Goal: Navigation & Orientation: Find specific page/section

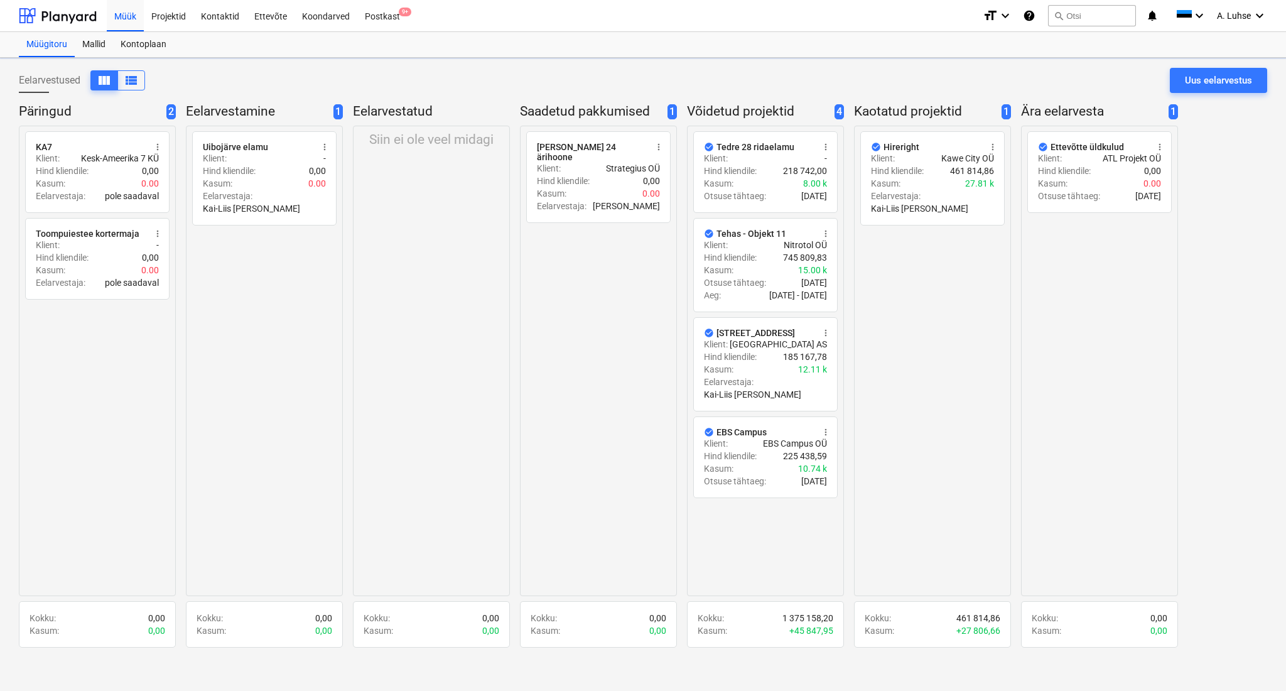
drag, startPoint x: 202, startPoint y: 82, endPoint x: 191, endPoint y: 57, distance: 27.3
click at [202, 82] on div "Eelarvestused view_column view_list Uus eelarvestus" at bounding box center [643, 85] width 1248 height 35
click at [168, 24] on div "Projektid" at bounding box center [169, 15] width 50 height 32
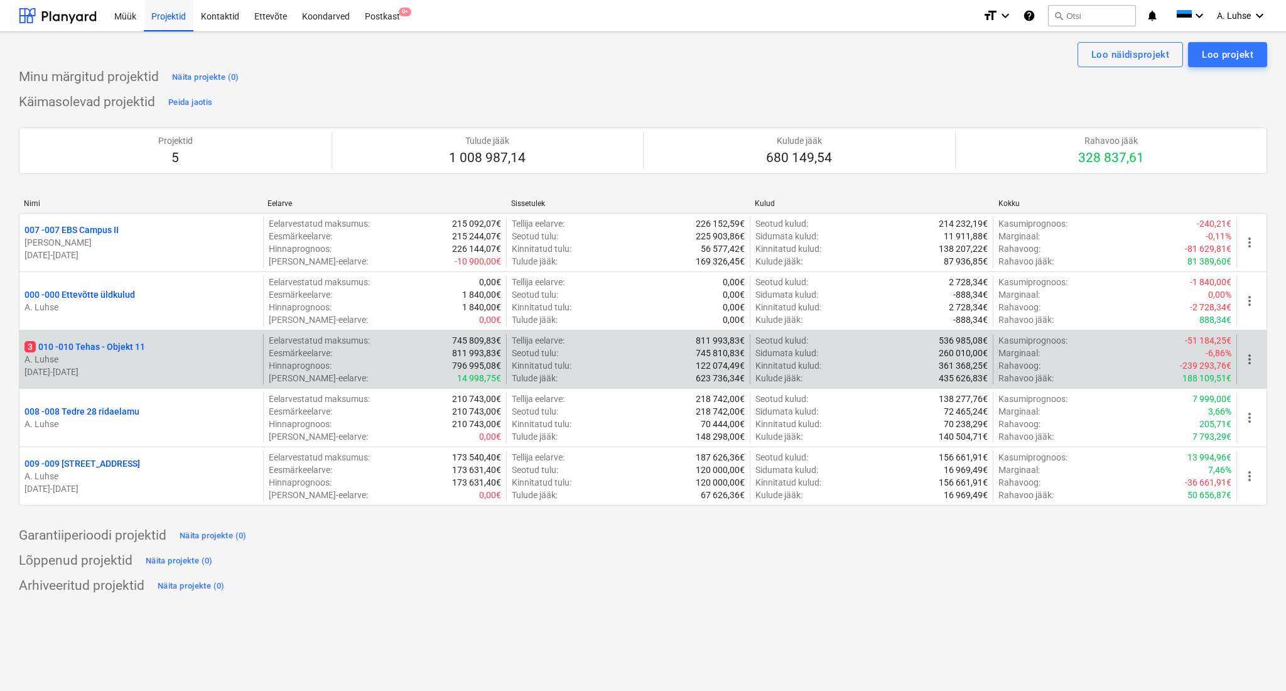
click at [108, 344] on p "3 010 - 010 Tehas - Objekt 11" at bounding box center [84, 346] width 121 height 13
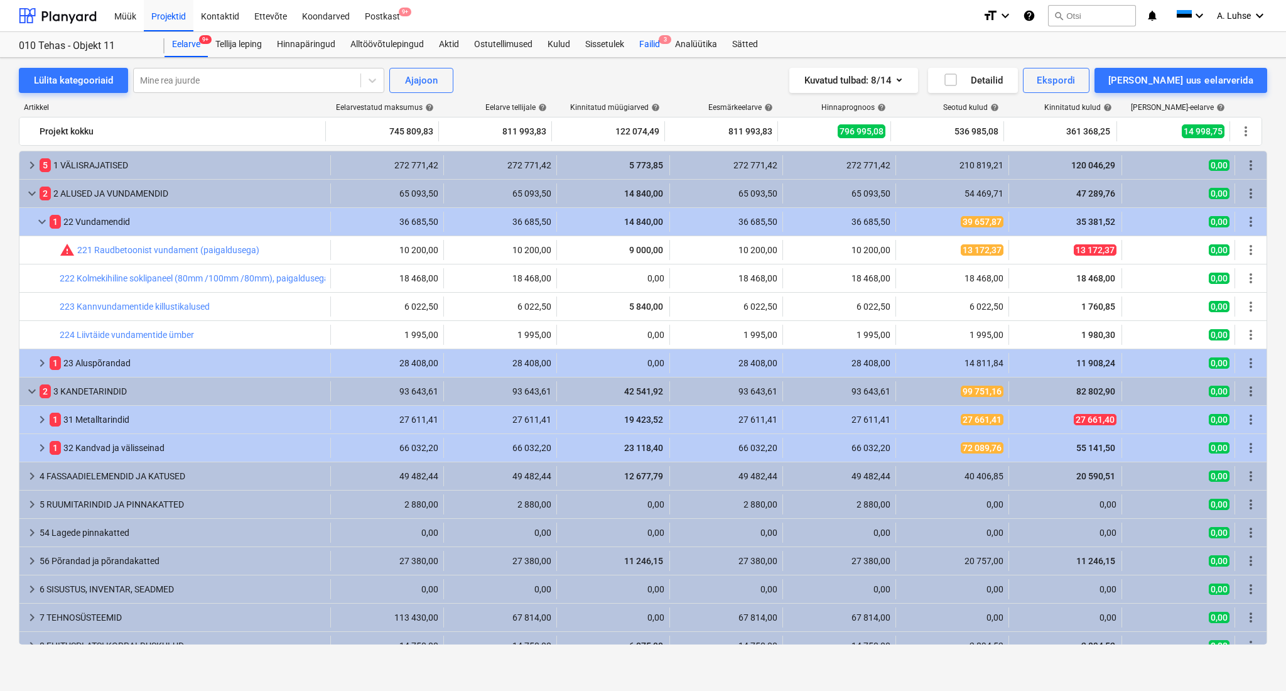
click at [650, 43] on div "Failid 3" at bounding box center [650, 44] width 36 height 25
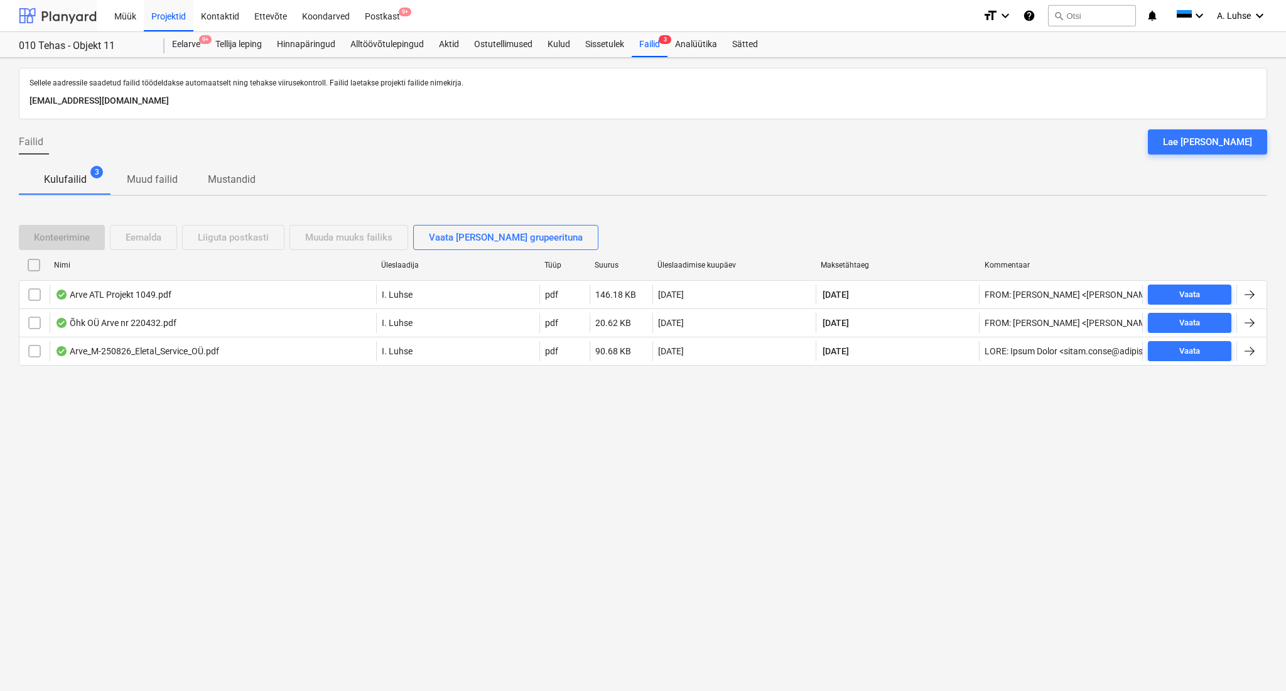
click at [84, 13] on div at bounding box center [58, 15] width 78 height 31
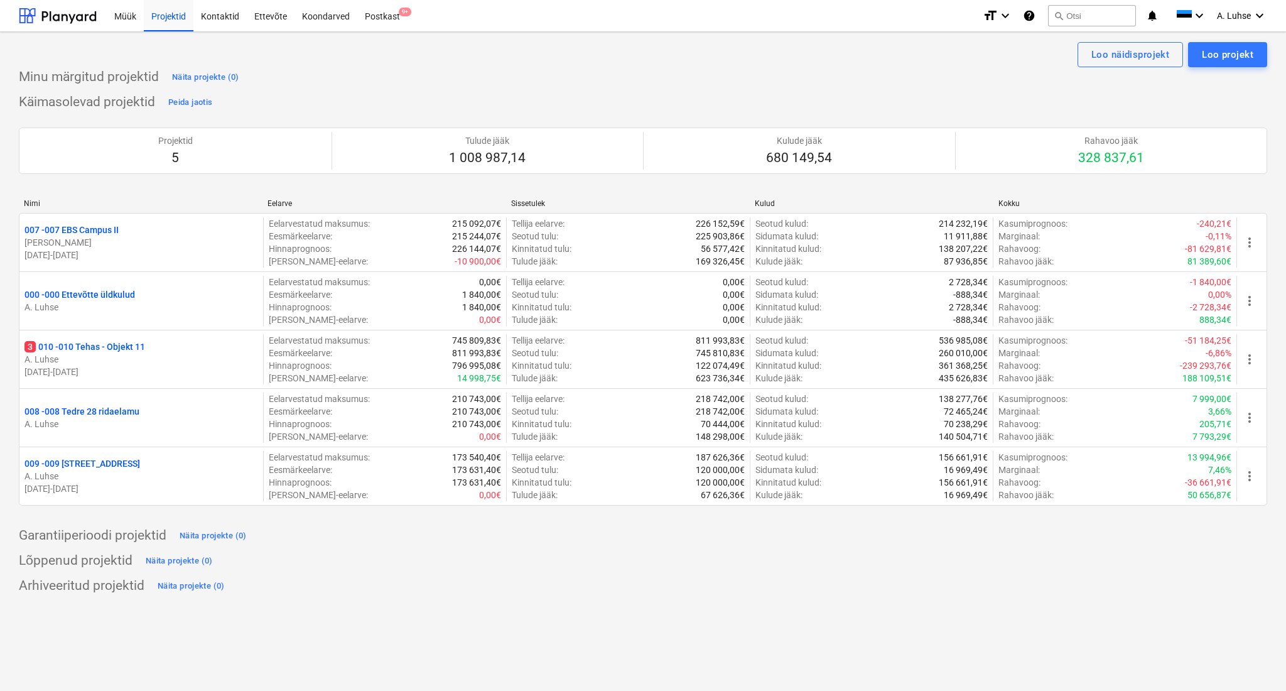
click at [664, 94] on div "Käimasolevad projektid Peida jaotis Projektid 5 Tulude jääk 1 008 987,14 Kulude…" at bounding box center [643, 306] width 1248 height 428
click at [805, 114] on div "Projektid 5 Tulude jääk 1 008 987,14 Kulude jääk 680 149,54 Rahavoo jääk 328 83…" at bounding box center [643, 150] width 1248 height 77
click at [170, 16] on div "Projektid" at bounding box center [169, 15] width 50 height 32
click at [397, 19] on div "Postkast 9+" at bounding box center [382, 15] width 50 height 32
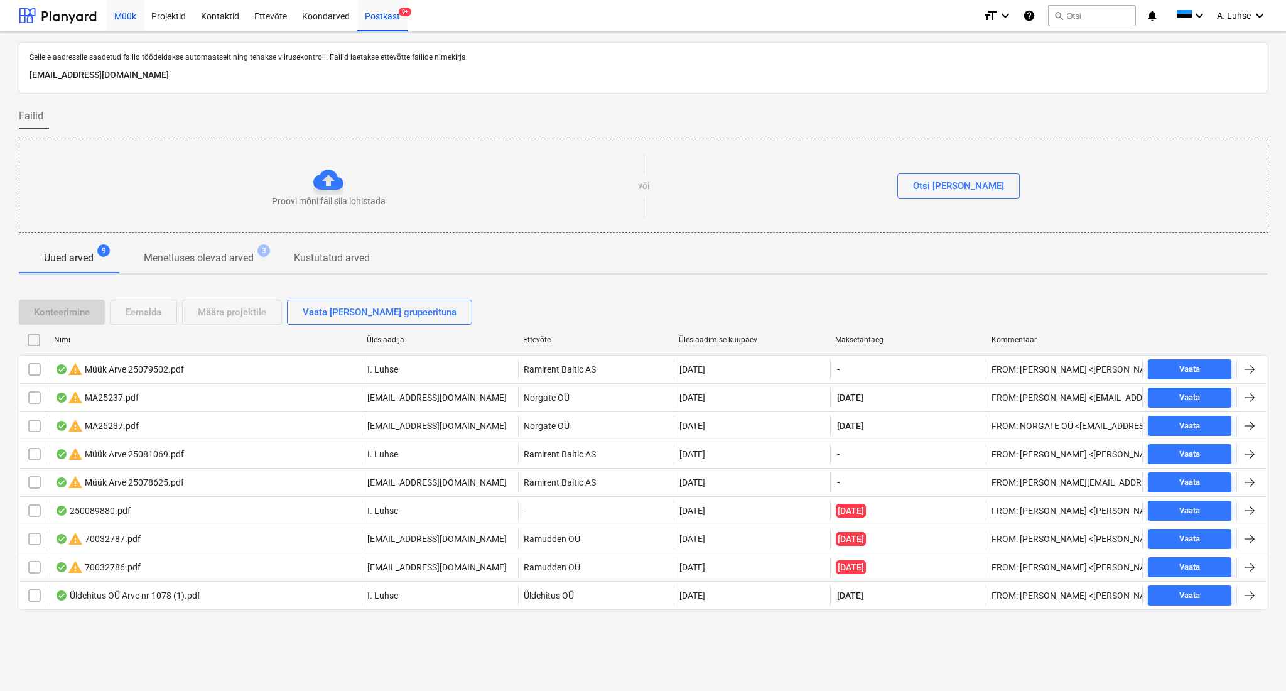
click at [119, 28] on div "Müük" at bounding box center [125, 15] width 37 height 32
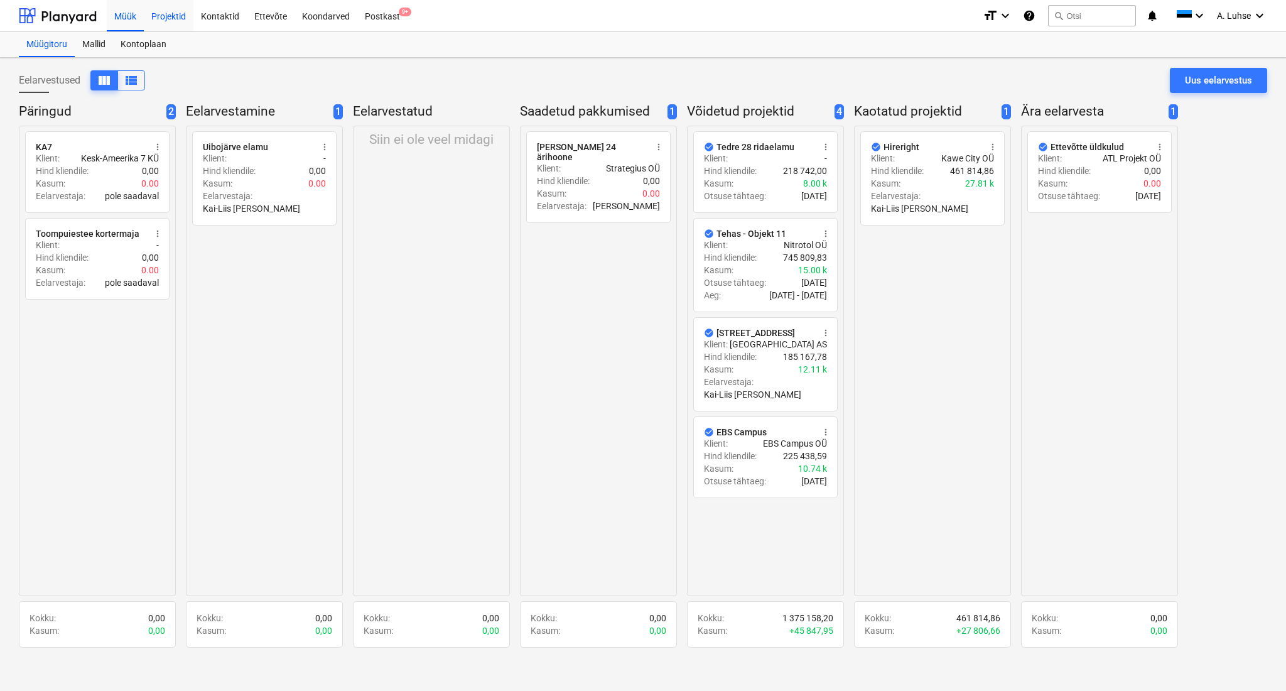
click at [156, 20] on div "Projektid" at bounding box center [169, 15] width 50 height 32
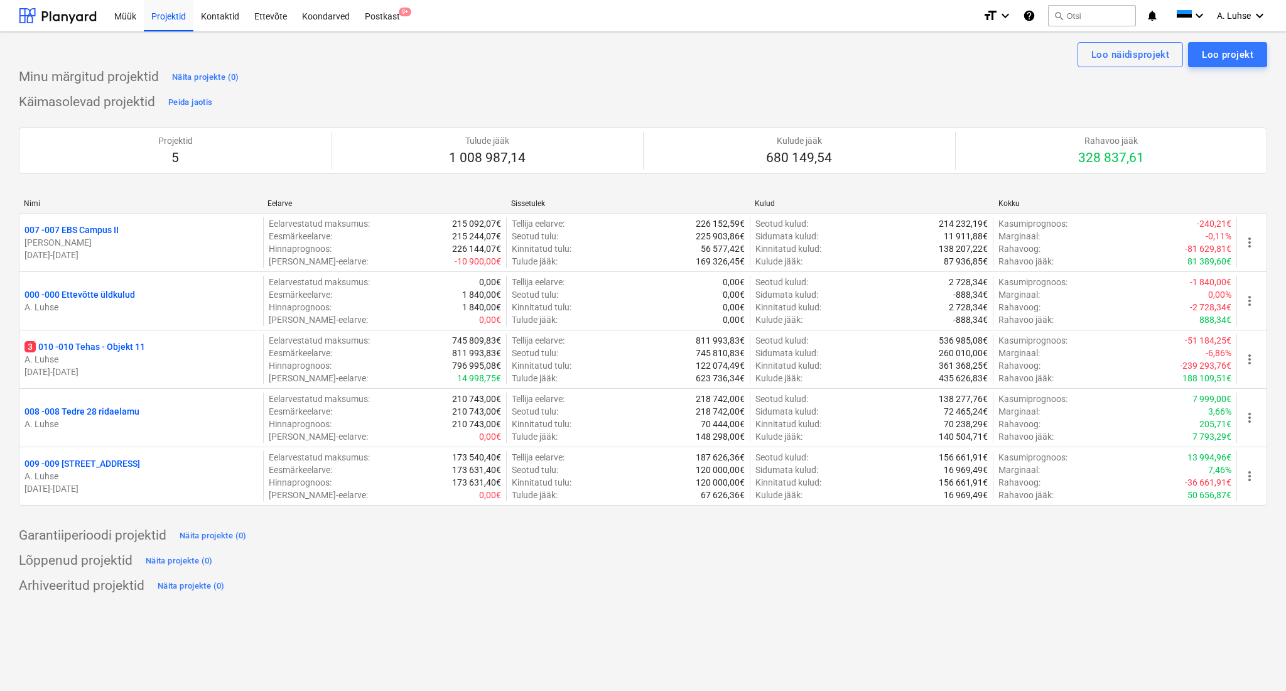
click at [321, 95] on div "Käimasolevad projektid Peida jaotis Projektid 5 Tulude jääk 1 008 987,14 Kulude…" at bounding box center [643, 306] width 1248 height 428
click at [62, 16] on div at bounding box center [58, 15] width 78 height 31
click at [45, 23] on div at bounding box center [58, 15] width 78 height 31
click at [392, 10] on div "Postkast 9+" at bounding box center [382, 15] width 50 height 32
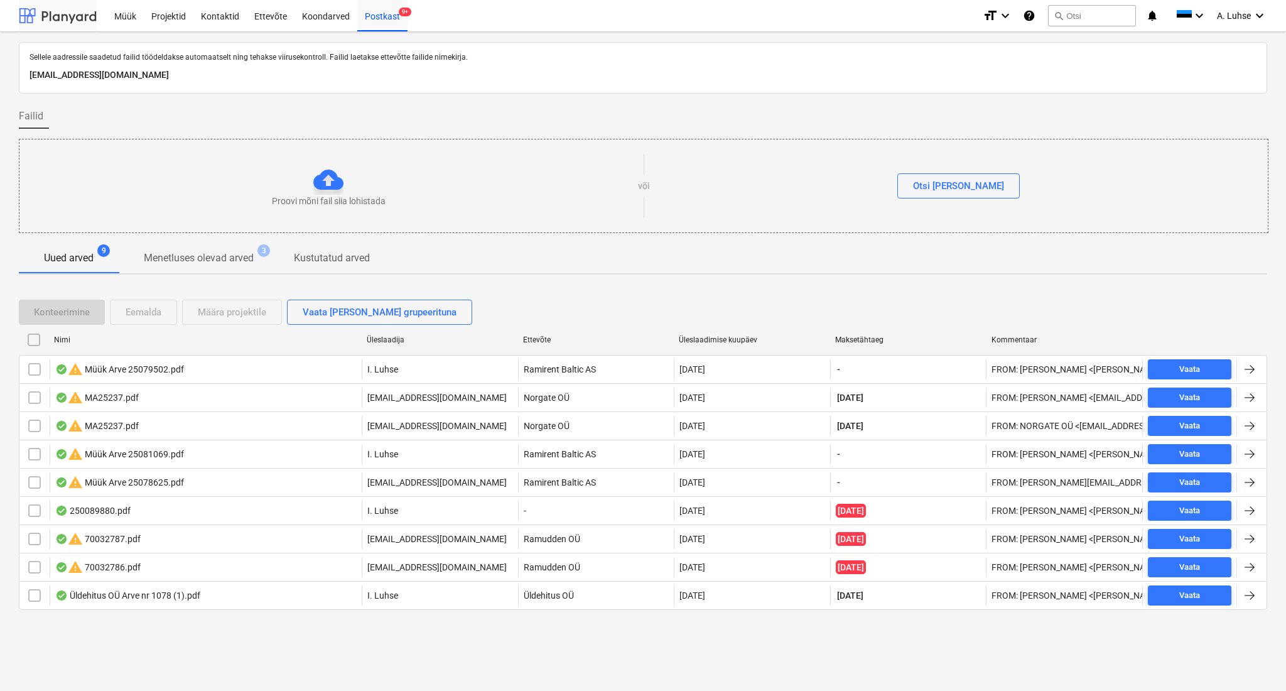
click at [63, 9] on div at bounding box center [58, 15] width 78 height 31
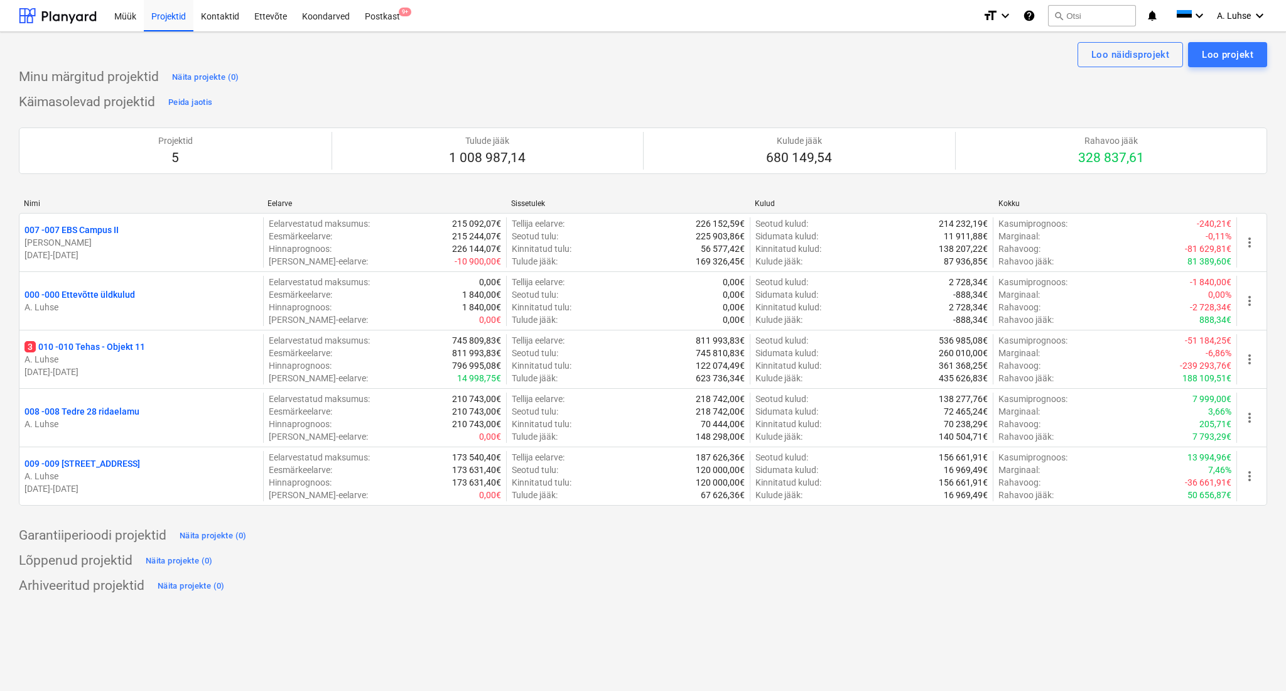
click at [575, 91] on div "Minu märgitud projektid Näita projekte (0) Käimasolevad projektid Peida jaotis …" at bounding box center [643, 331] width 1248 height 529
click at [39, 13] on div at bounding box center [58, 15] width 78 height 31
click at [122, 16] on div "Müük" at bounding box center [125, 15] width 37 height 32
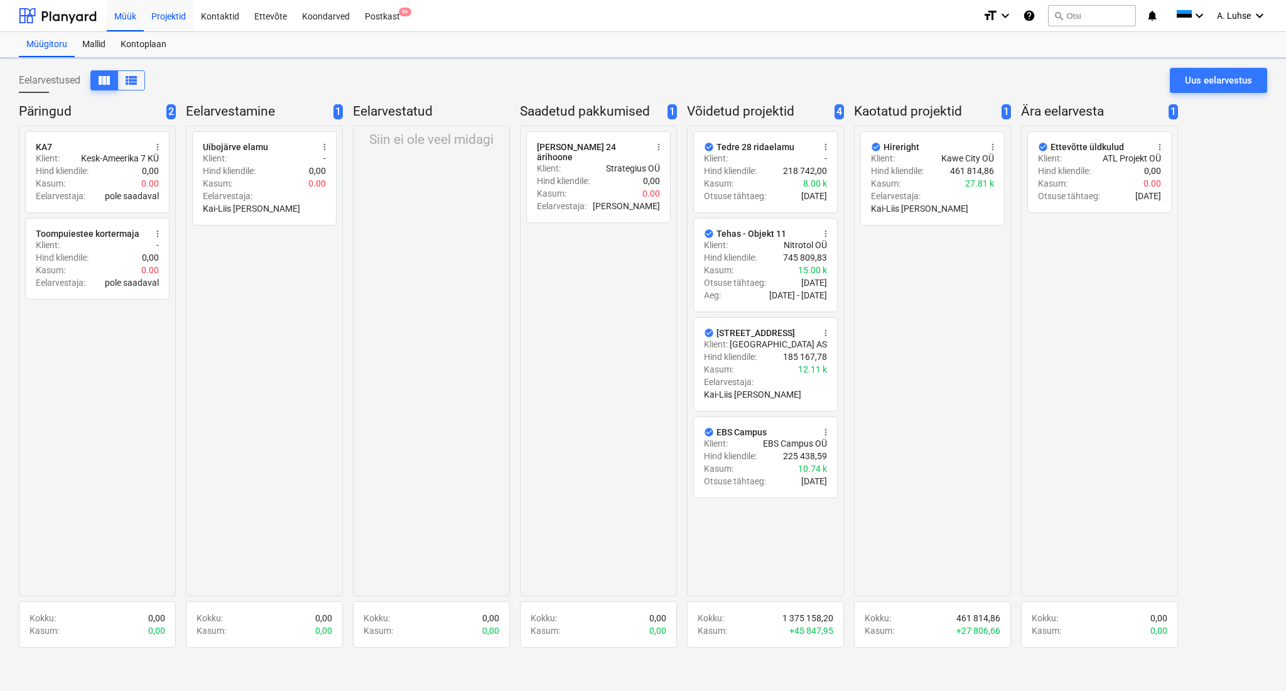
click at [158, 19] on div "Projektid" at bounding box center [169, 15] width 50 height 32
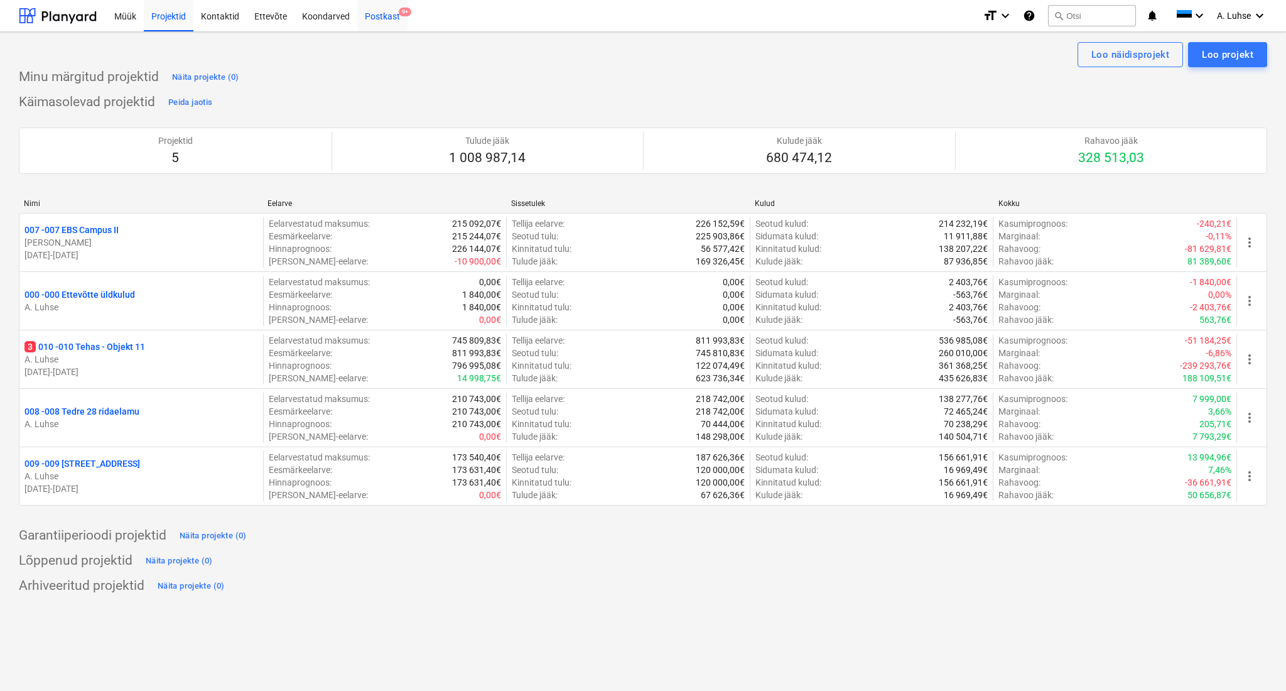
click at [399, 25] on div "Postkast 9+" at bounding box center [382, 15] width 50 height 32
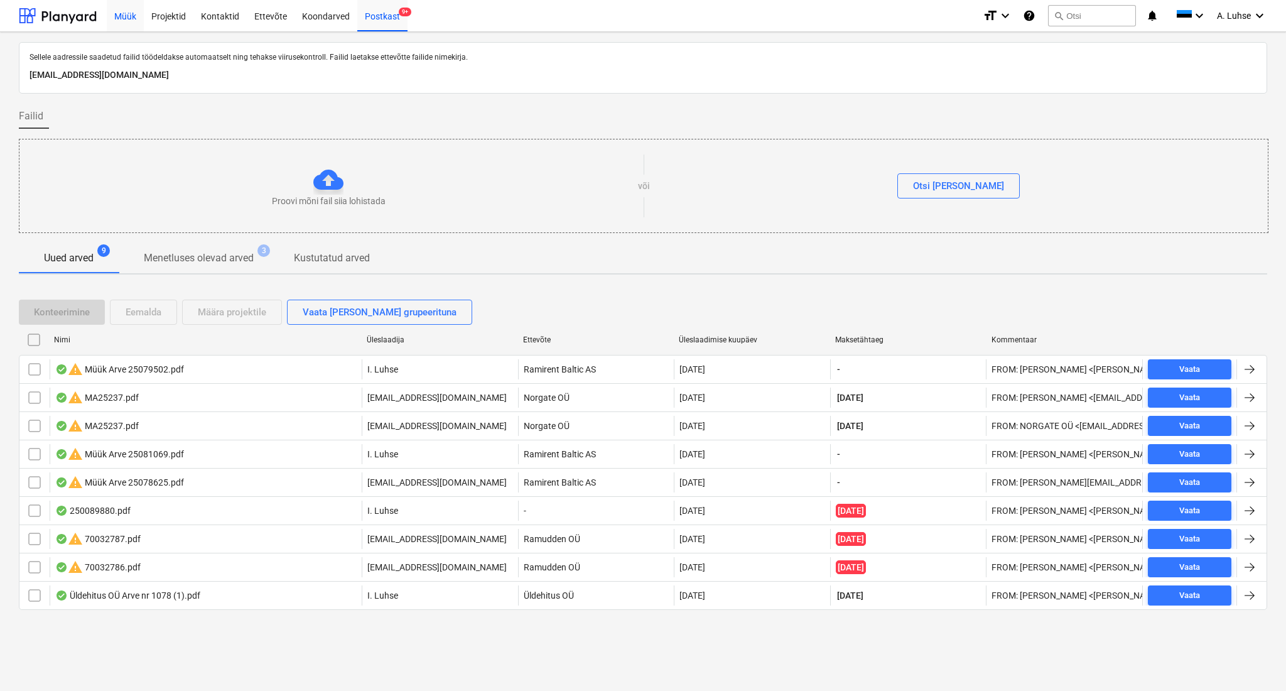
click at [132, 16] on div "Müük" at bounding box center [125, 15] width 37 height 32
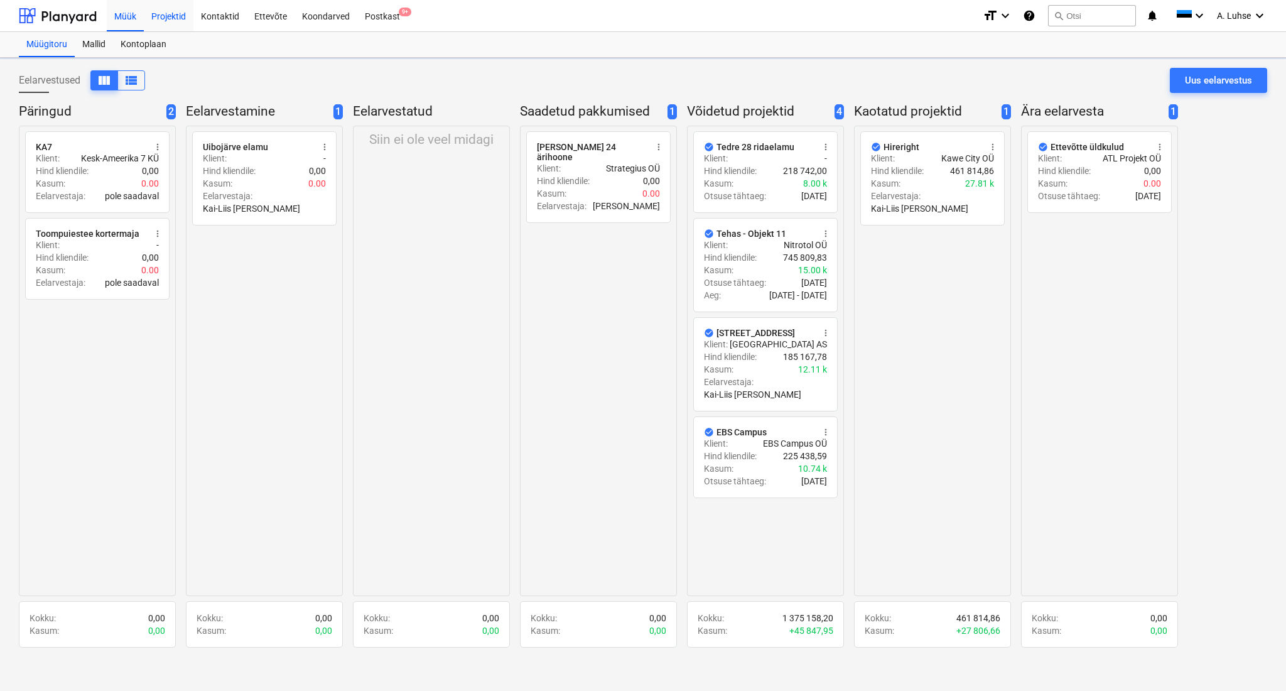
click at [153, 16] on div "Projektid" at bounding box center [169, 15] width 50 height 32
